Goal: Task Accomplishment & Management: Manage account settings

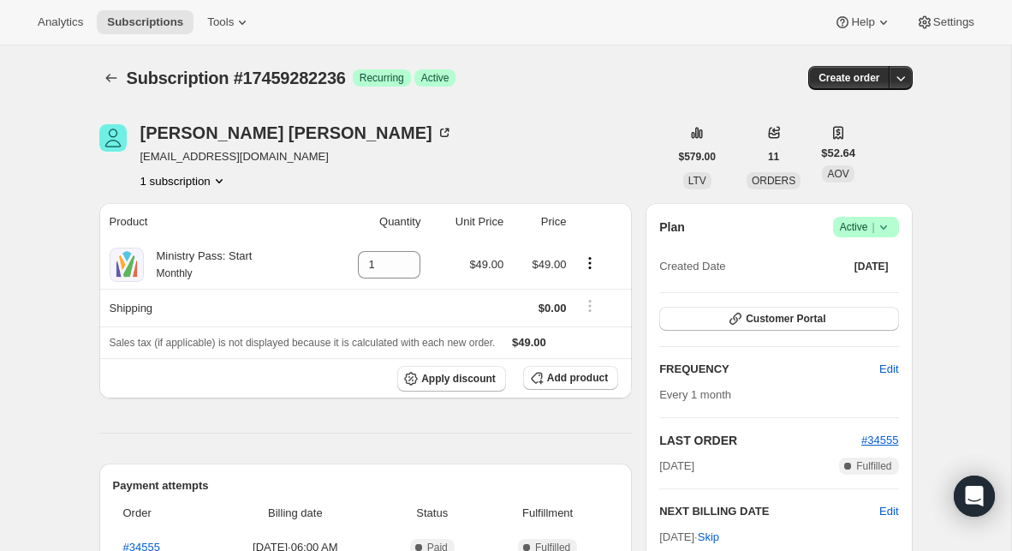
scroll to position [118, 0]
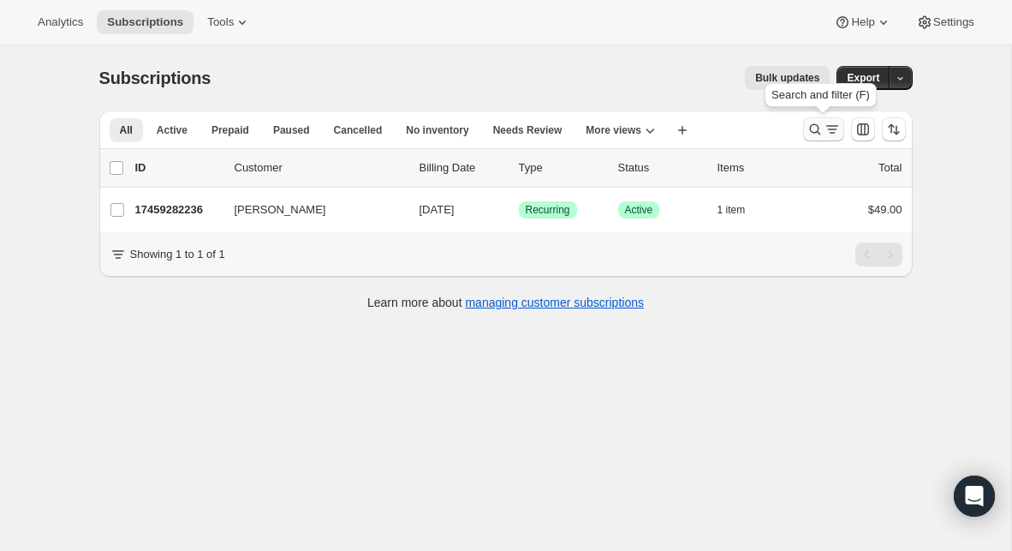
click at [812, 130] on icon "Search and filter results" at bounding box center [815, 129] width 17 height 17
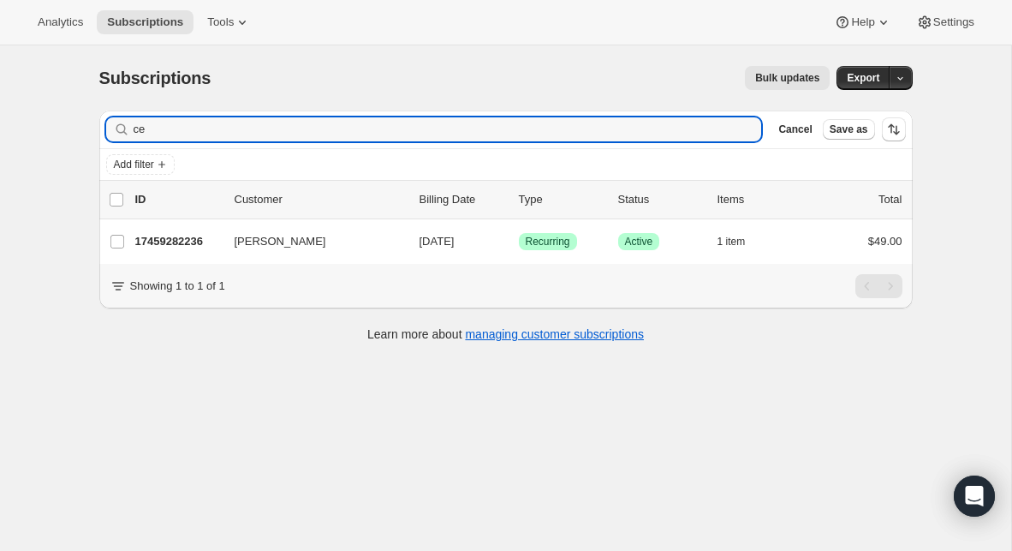
type input "c"
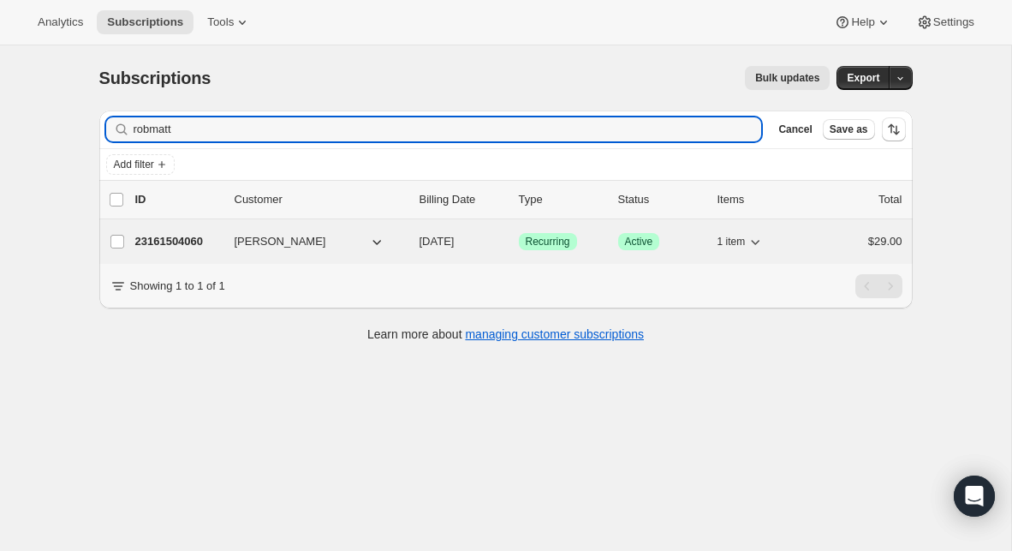
type input "robmatt"
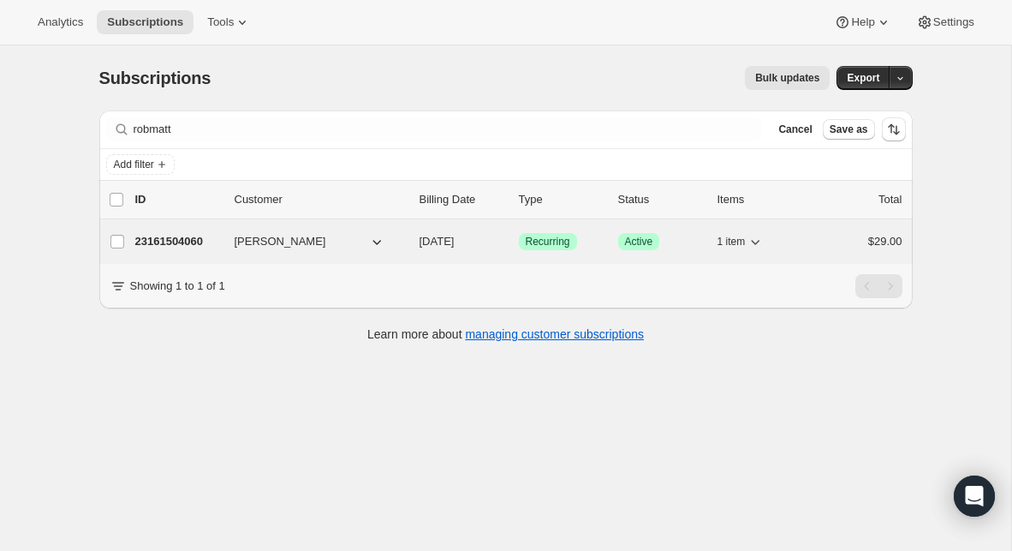
click at [168, 245] on p "23161504060" at bounding box center [178, 241] width 86 height 17
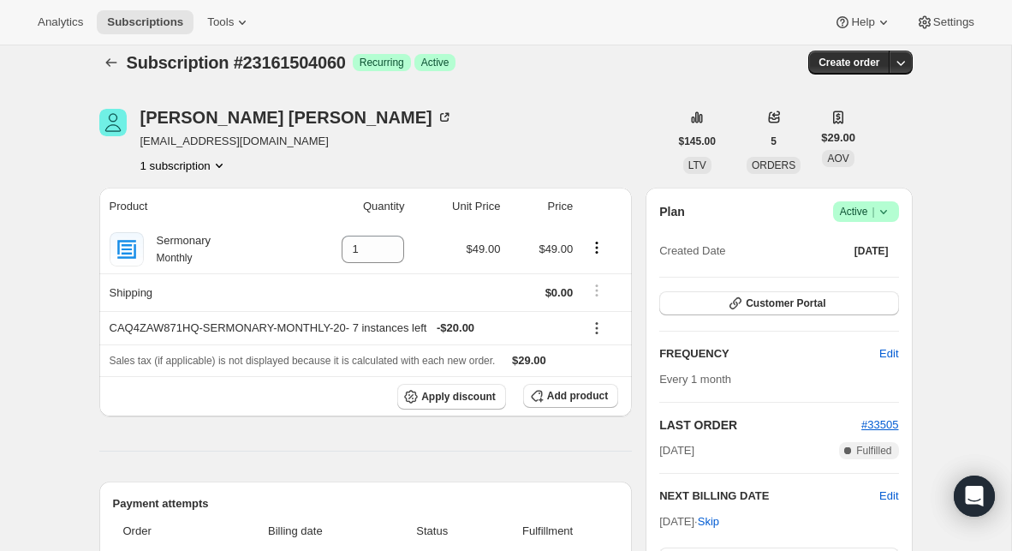
scroll to position [1, 0]
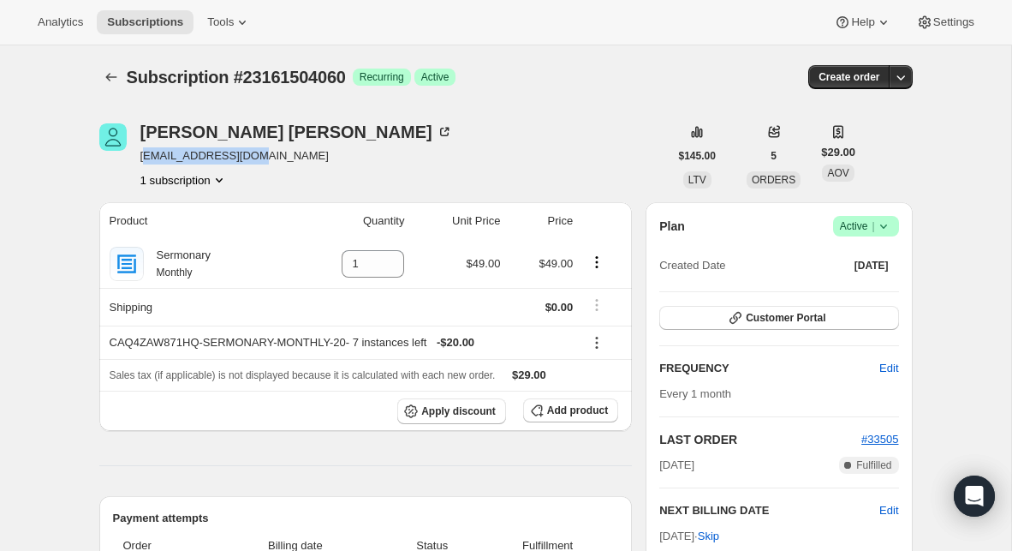
drag, startPoint x: 142, startPoint y: 157, endPoint x: 251, endPoint y: 154, distance: 108.8
click at [251, 154] on span "[EMAIL_ADDRESS][DOMAIN_NAME]" at bounding box center [296, 155] width 313 height 17
click at [259, 154] on span "[EMAIL_ADDRESS][DOMAIN_NAME]" at bounding box center [296, 155] width 313 height 17
click at [232, 154] on span "[EMAIL_ADDRESS][DOMAIN_NAME]" at bounding box center [296, 155] width 313 height 17
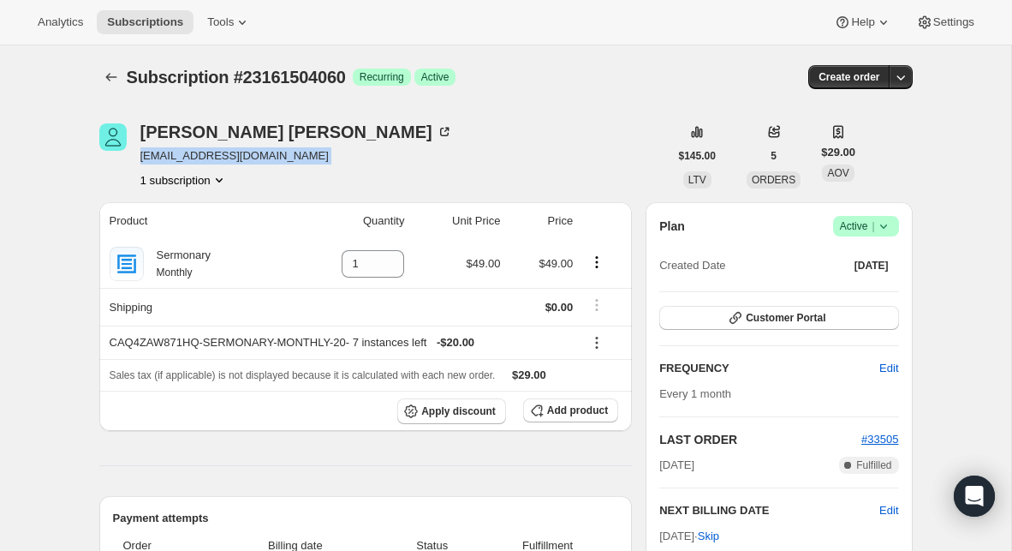
click at [232, 154] on span "[EMAIL_ADDRESS][DOMAIN_NAME]" at bounding box center [296, 155] width 313 height 17
copy span "[EMAIL_ADDRESS][DOMAIN_NAME]"
